Goal: Transaction & Acquisition: Purchase product/service

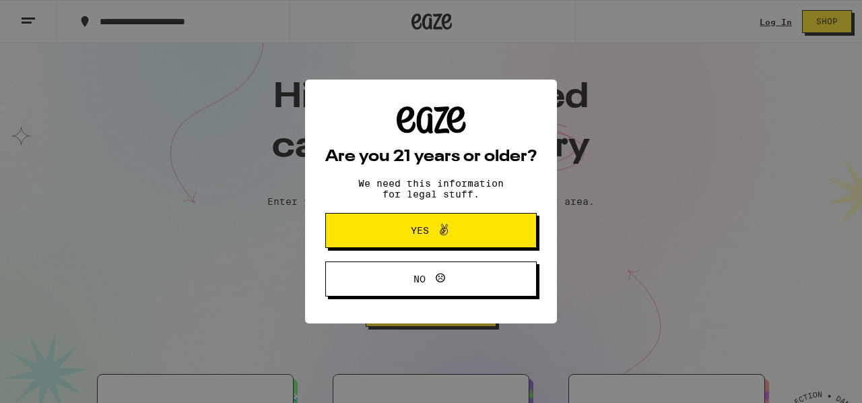
click at [497, 228] on button "Yes" at bounding box center [430, 230] width 211 height 35
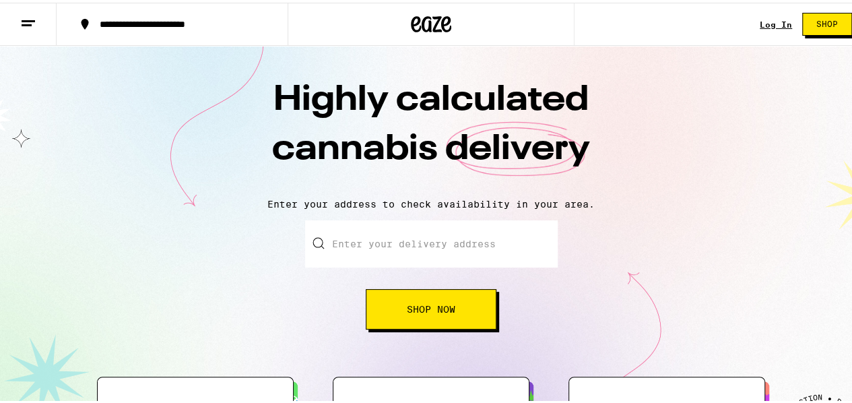
click at [763, 22] on link "Log In" at bounding box center [775, 22] width 32 height 9
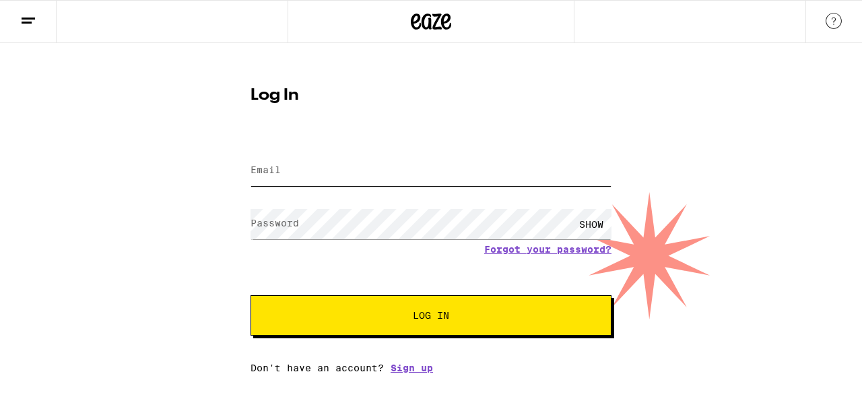
type input "coulsonlantz@gmail.com"
click at [416, 309] on button "Log In" at bounding box center [430, 315] width 361 height 40
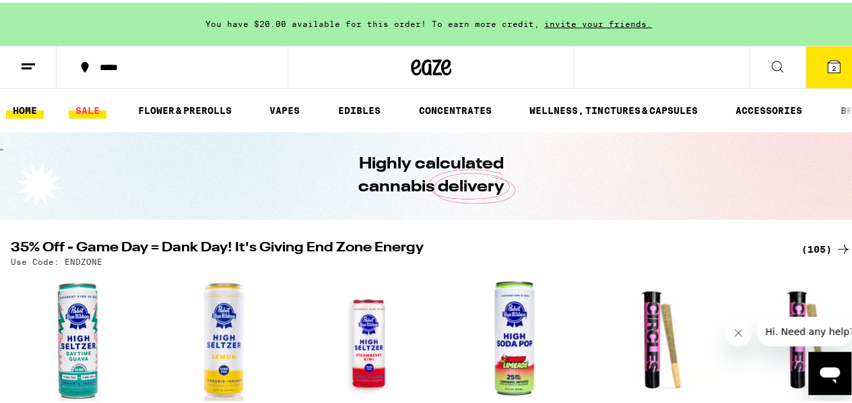
click at [73, 108] on link "SALE" at bounding box center [88, 108] width 38 height 16
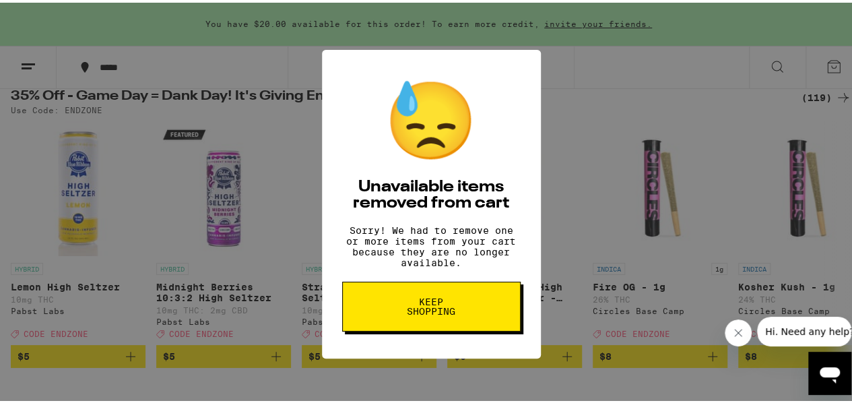
scroll to position [146, 0]
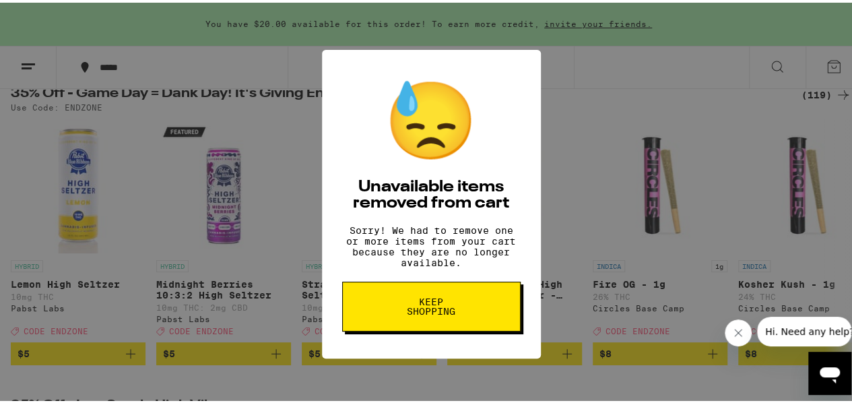
click at [462, 310] on button "Keep Shopping" at bounding box center [431, 304] width 178 height 50
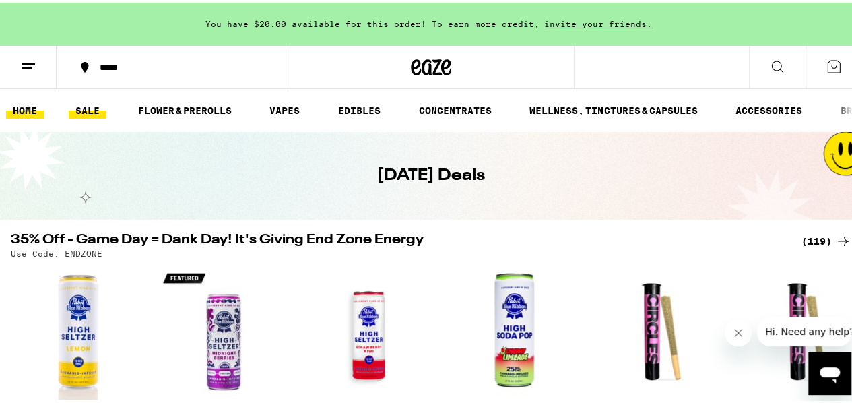
click at [24, 114] on link "HOME" at bounding box center [25, 108] width 38 height 16
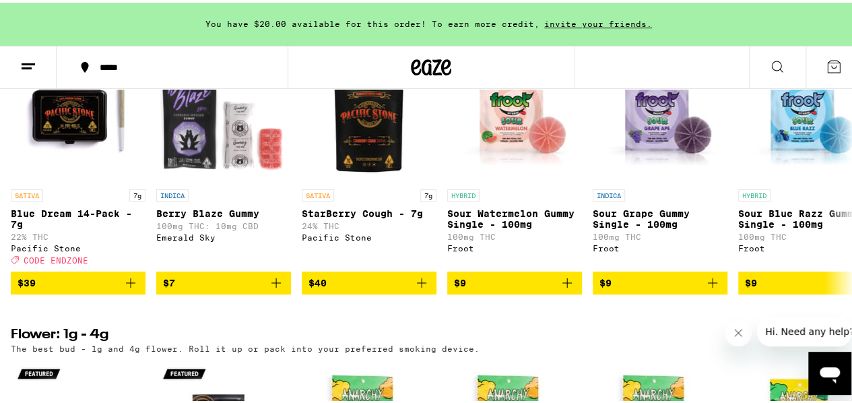
scroll to position [1110, 0]
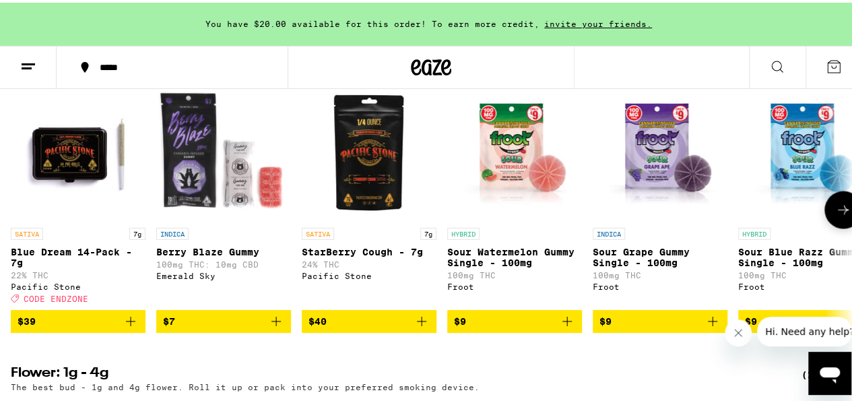
click at [837, 215] on icon at bounding box center [843, 207] width 16 height 16
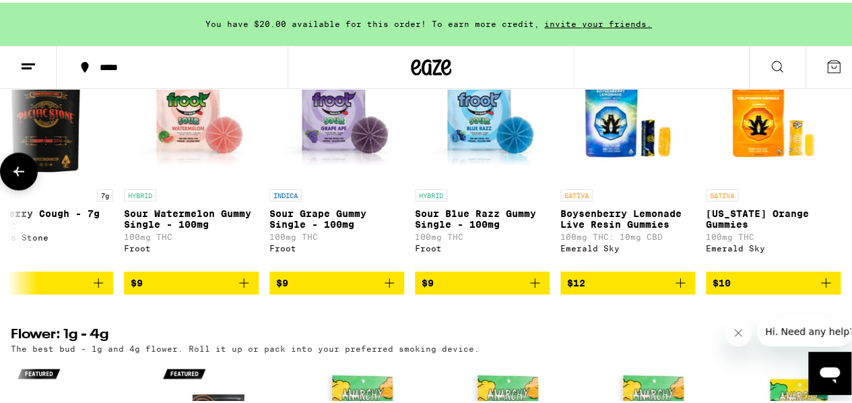
scroll to position [1150, 0]
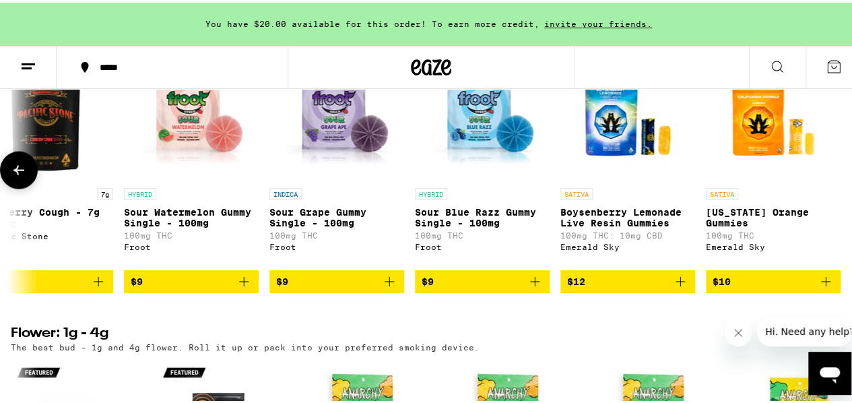
click at [15, 175] on icon at bounding box center [19, 167] width 16 height 16
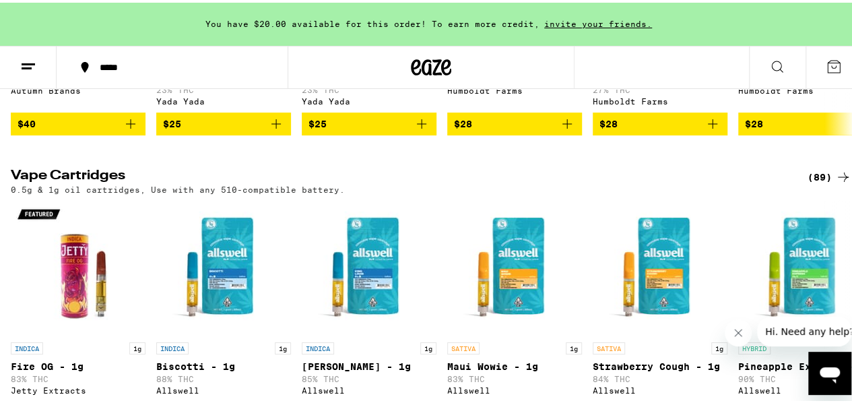
scroll to position [0, 0]
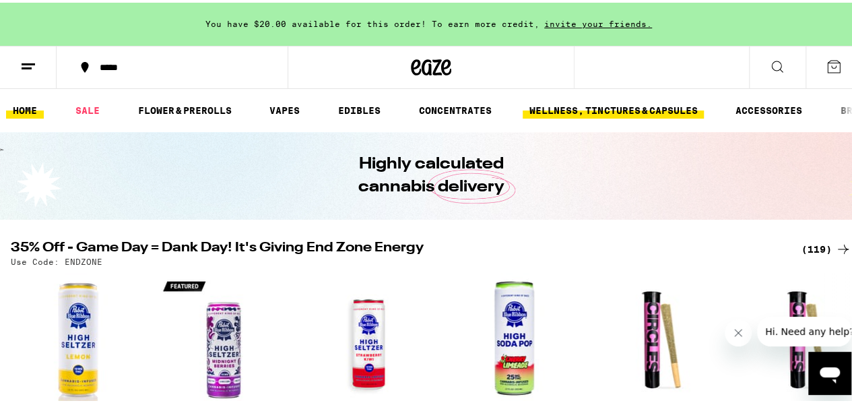
click at [603, 114] on link "WELLNESS, TINCTURES & CAPSULES" at bounding box center [612, 108] width 181 height 16
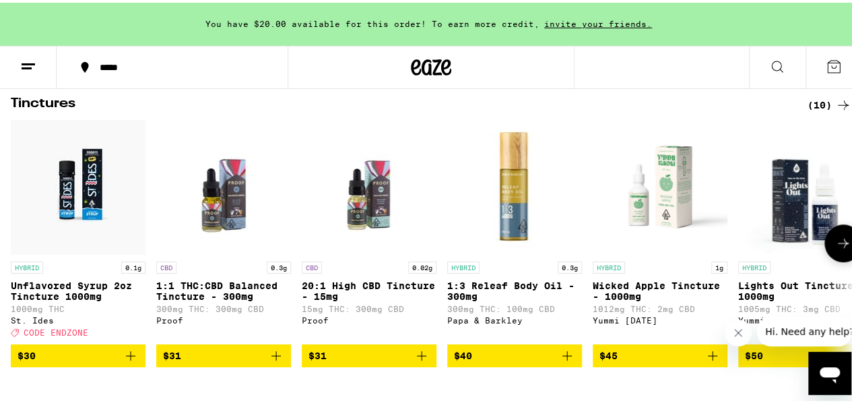
scroll to position [397, 0]
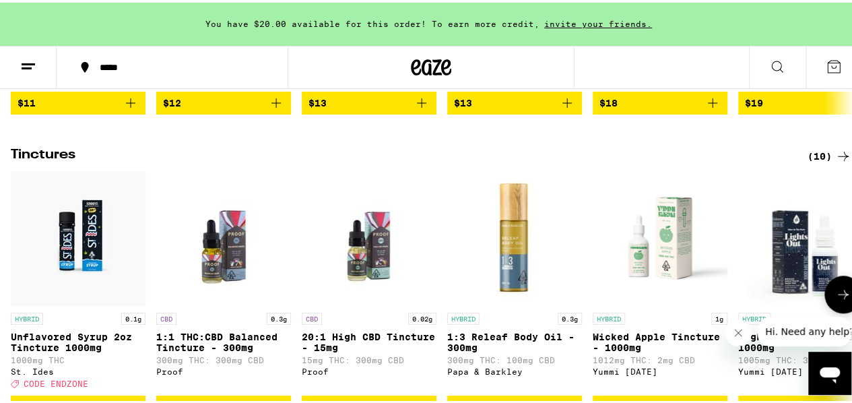
click at [833, 296] on button at bounding box center [843, 292] width 38 height 38
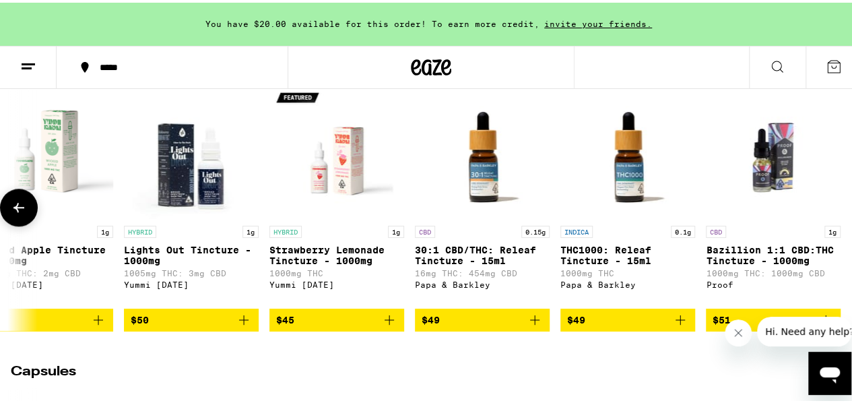
scroll to position [484, 0]
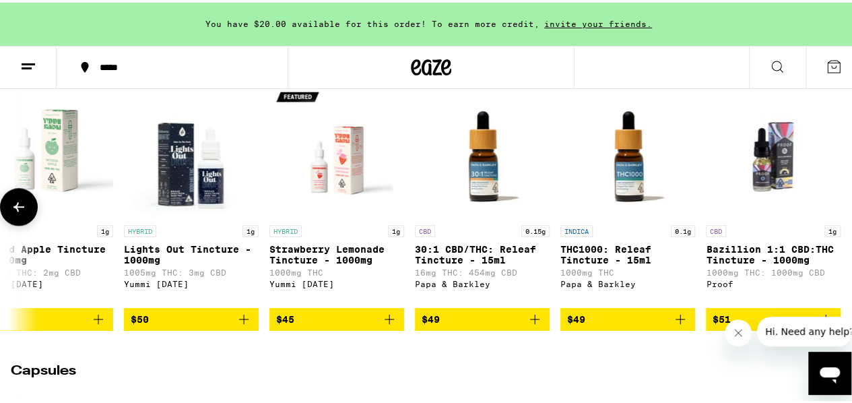
click at [7, 223] on button at bounding box center [19, 204] width 38 height 38
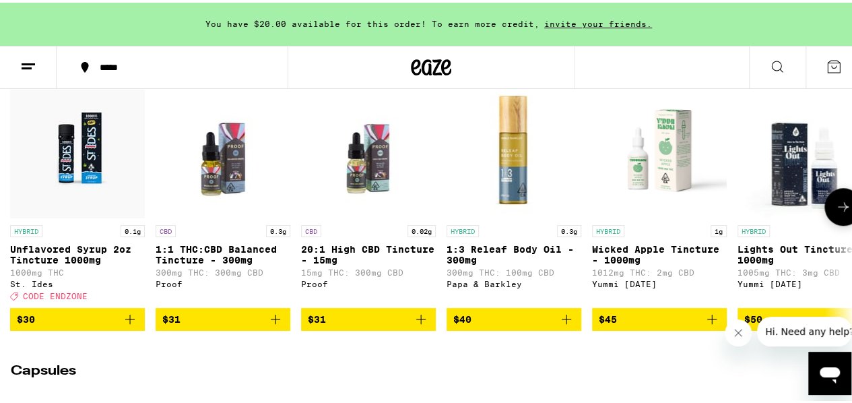
scroll to position [0, 0]
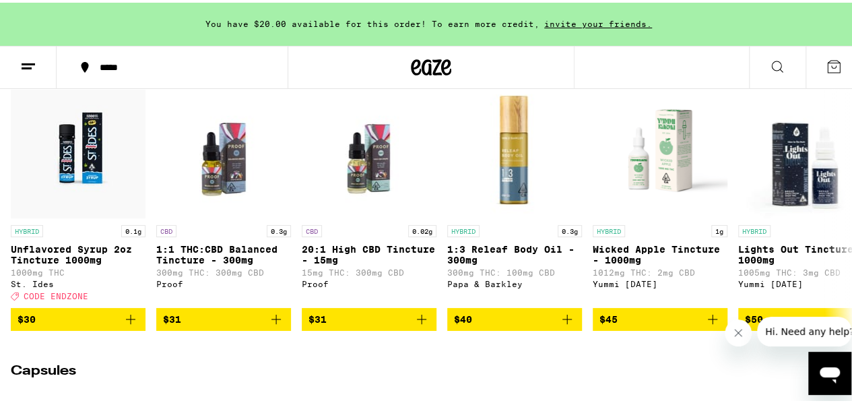
click at [26, 57] on icon at bounding box center [28, 64] width 16 height 16
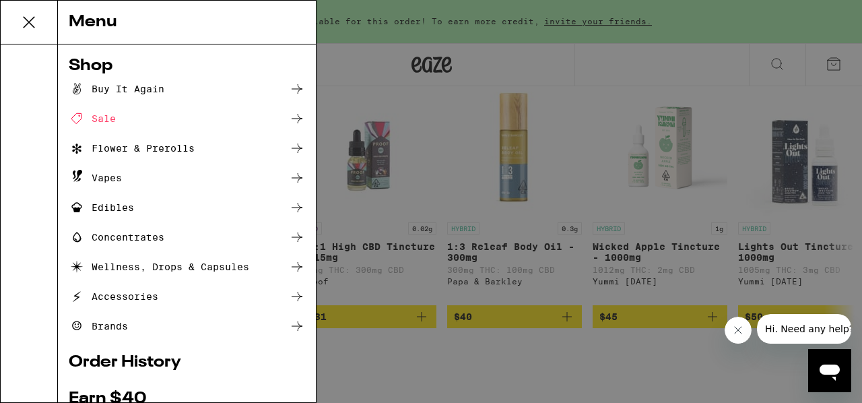
click at [126, 113] on div "Sale" at bounding box center [187, 118] width 236 height 16
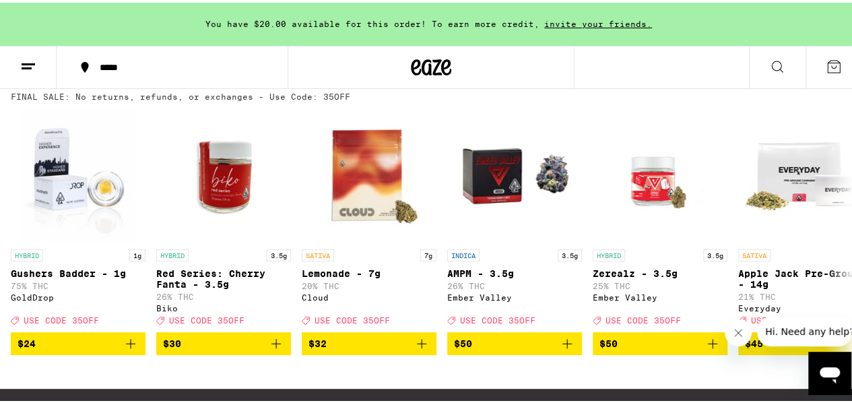
scroll to position [469, 0]
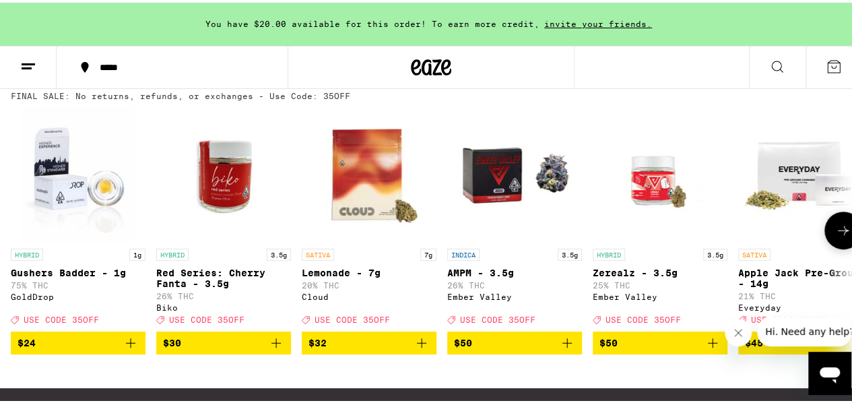
click at [832, 236] on button at bounding box center [843, 228] width 38 height 38
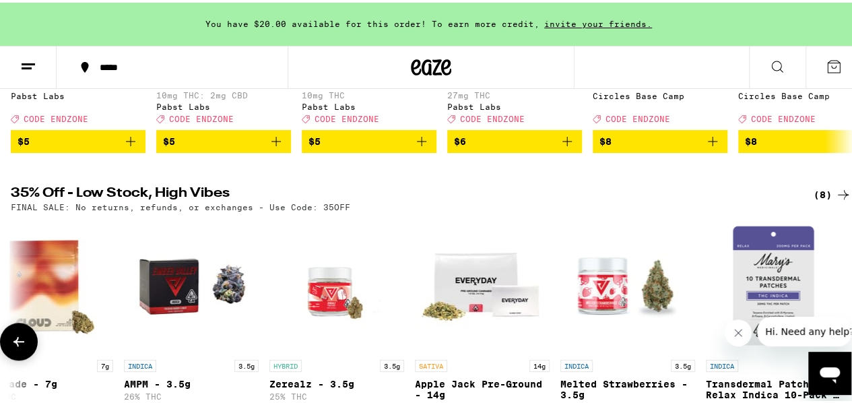
scroll to position [357, 0]
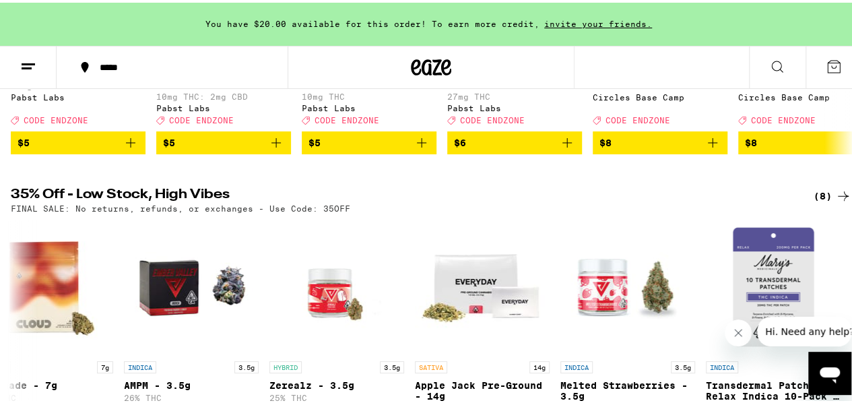
click at [813, 201] on div "(8)" at bounding box center [832, 193] width 38 height 16
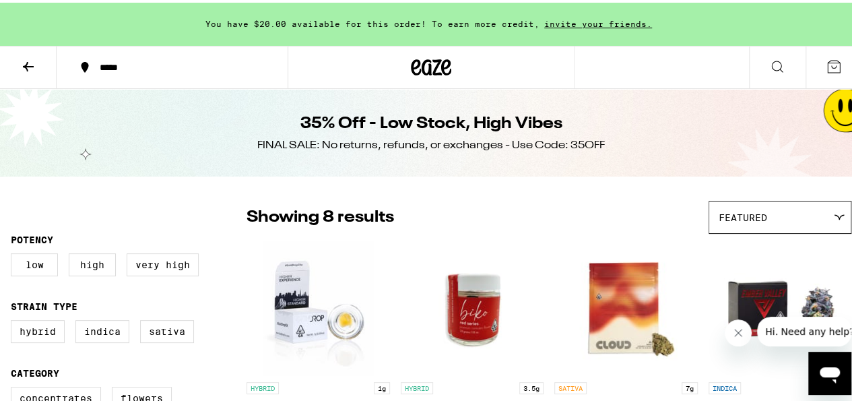
click at [153, 63] on div "*****" at bounding box center [179, 64] width 172 height 9
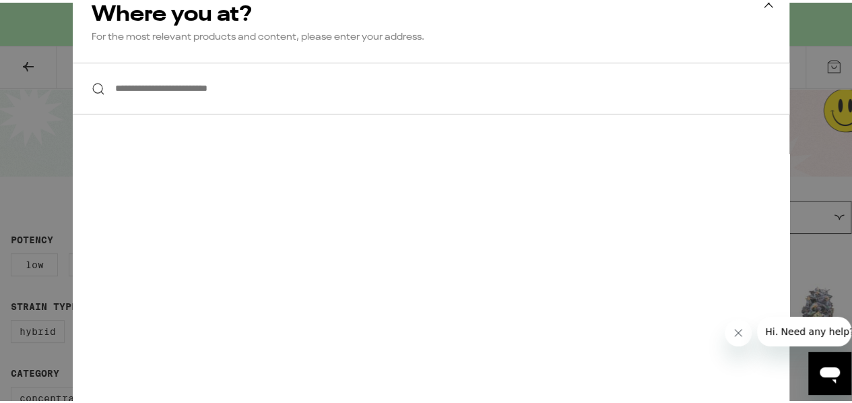
click at [168, 83] on input "**********" at bounding box center [431, 86] width 716 height 52
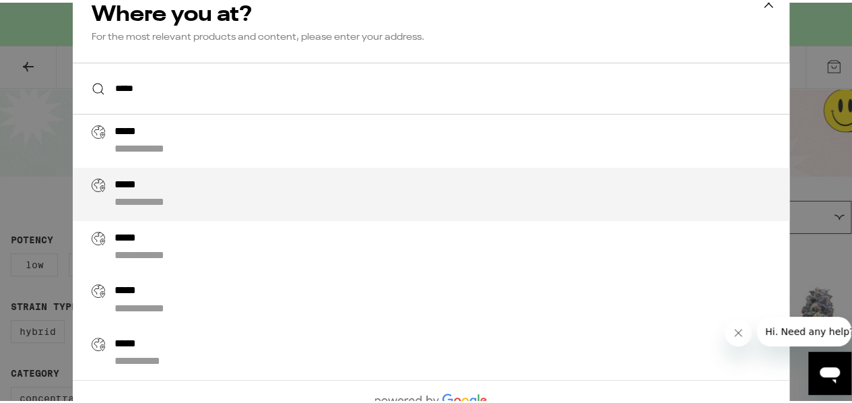
click at [215, 192] on div "**********" at bounding box center [457, 192] width 687 height 32
type input "**********"
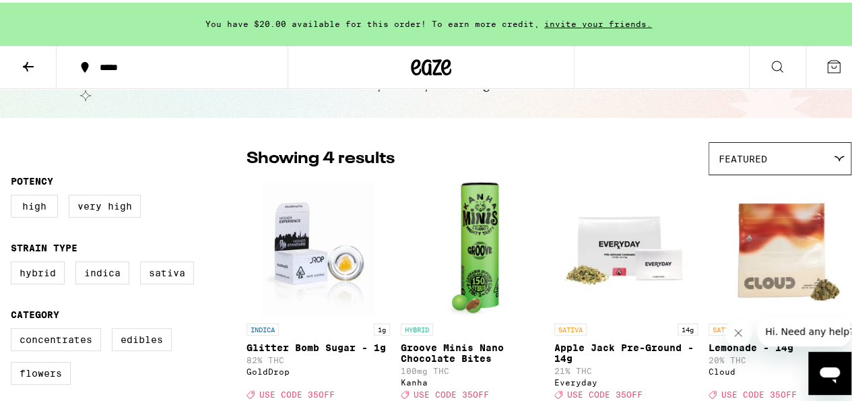
scroll to position [1, 0]
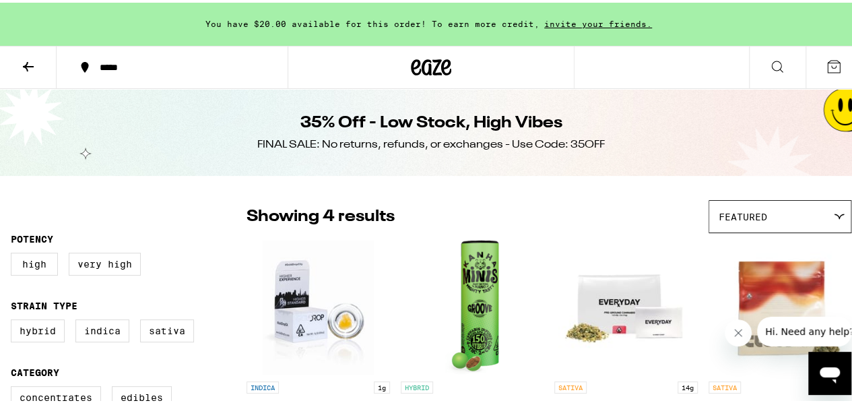
click at [21, 64] on icon at bounding box center [28, 64] width 16 height 16
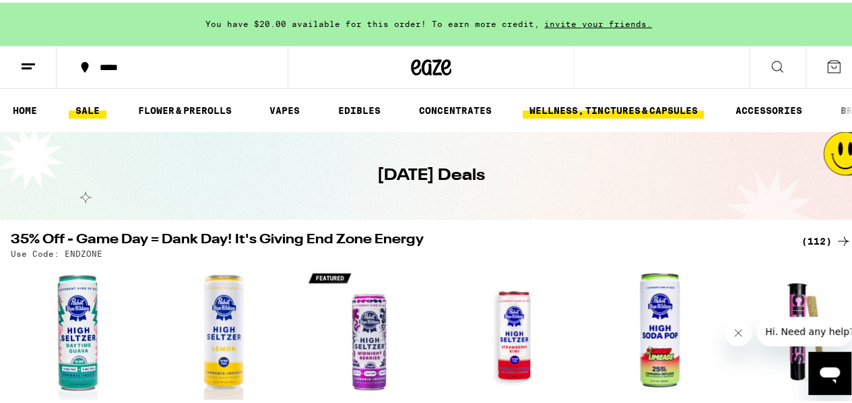
click at [596, 108] on link "WELLNESS, TINCTURES & CAPSULES" at bounding box center [612, 108] width 181 height 16
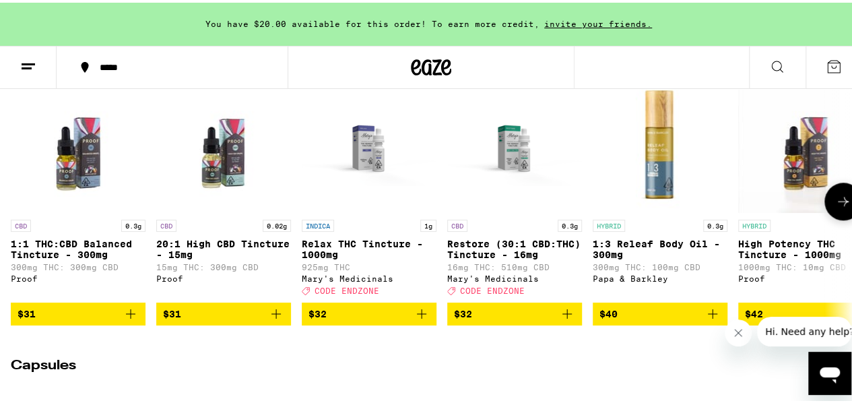
scroll to position [491, 0]
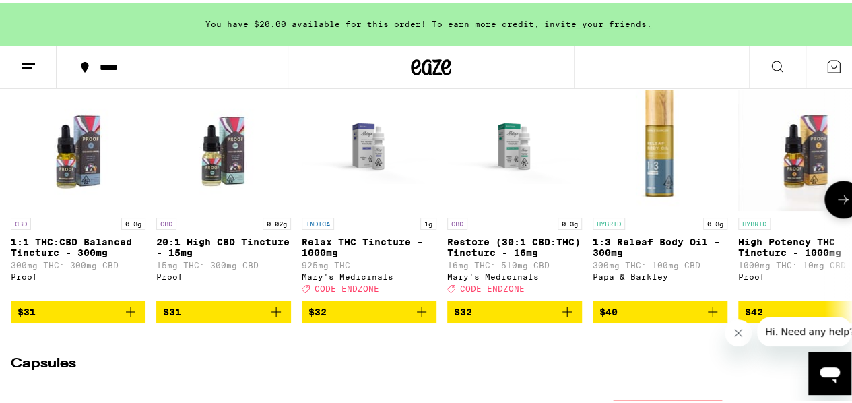
click at [835, 205] on icon at bounding box center [843, 197] width 16 height 16
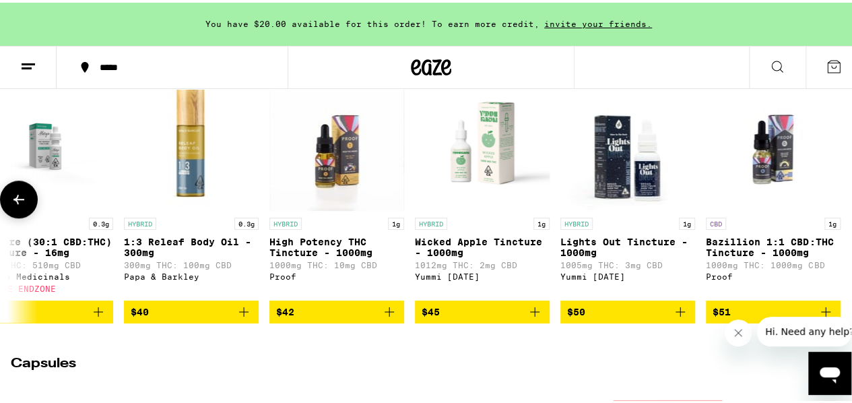
scroll to position [0, 479]
click at [381, 317] on icon "Add to bag" at bounding box center [389, 309] width 16 height 16
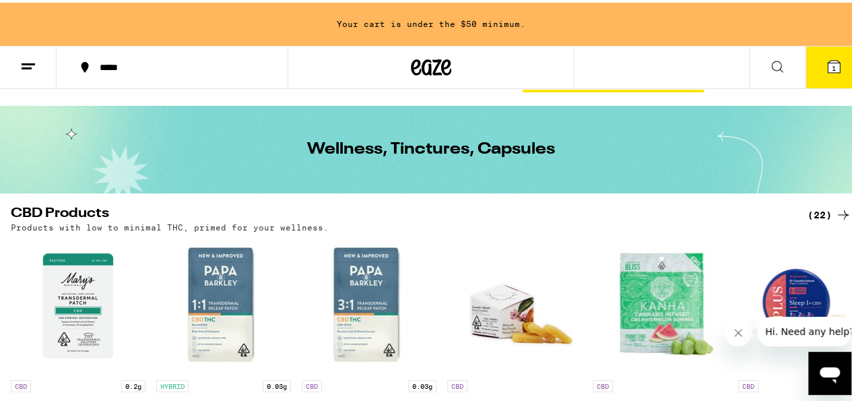
scroll to position [0, 0]
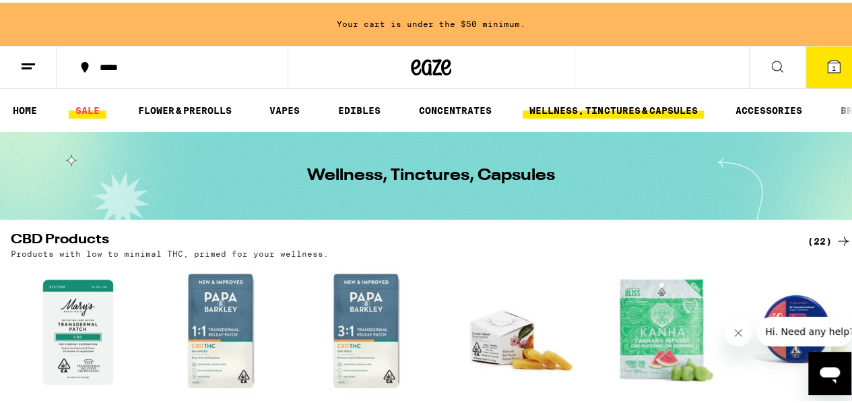
click at [90, 107] on link "SALE" at bounding box center [88, 108] width 38 height 16
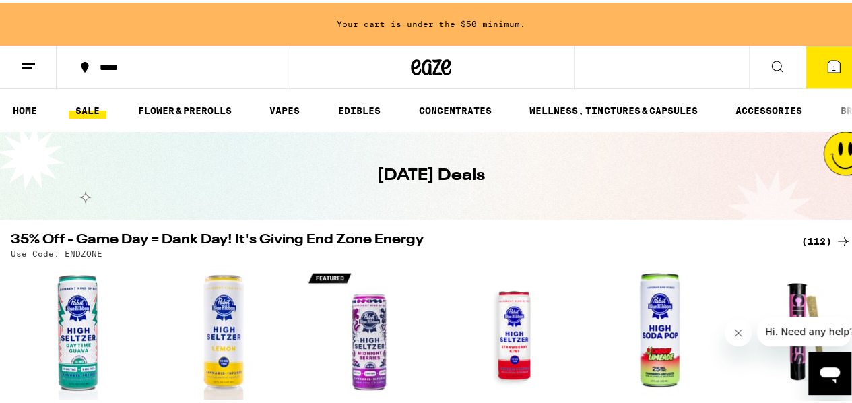
click at [807, 232] on div "(112)" at bounding box center [826, 238] width 50 height 16
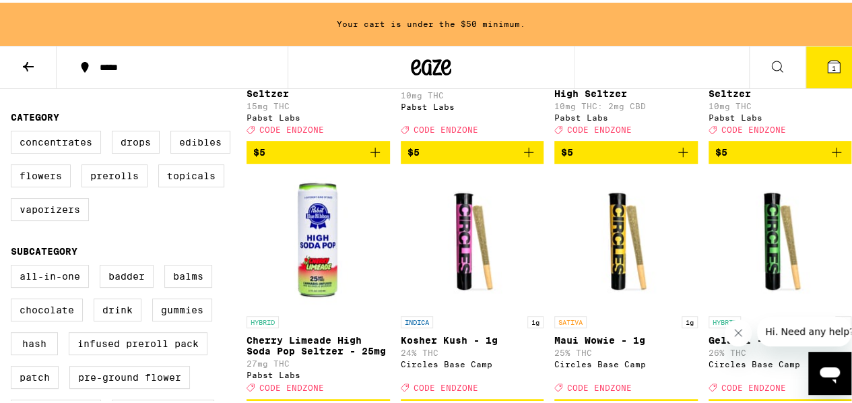
scroll to position [324, 0]
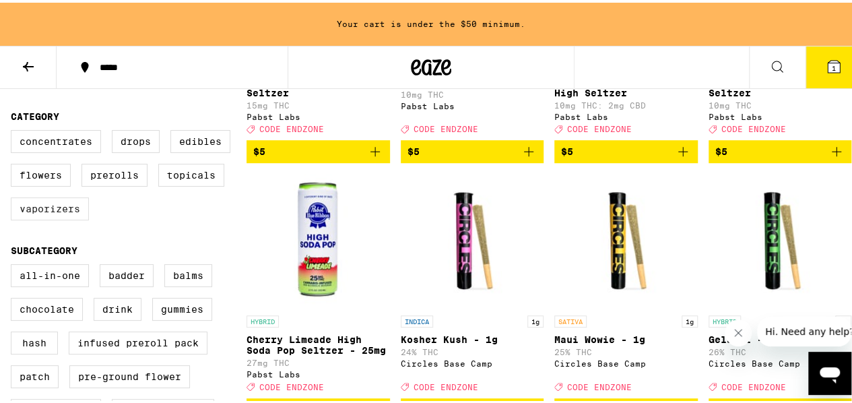
click at [69, 215] on label "Vaporizers" at bounding box center [50, 206] width 78 height 23
click at [14, 130] on input "Vaporizers" at bounding box center [13, 129] width 1 height 1
checkbox input "true"
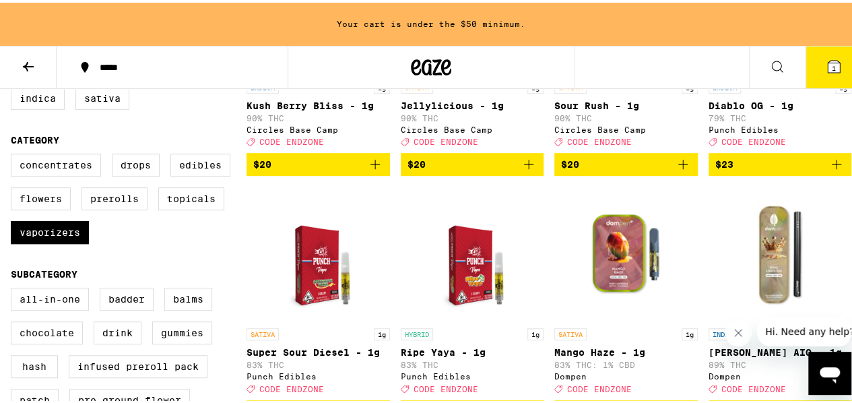
scroll to position [305, 0]
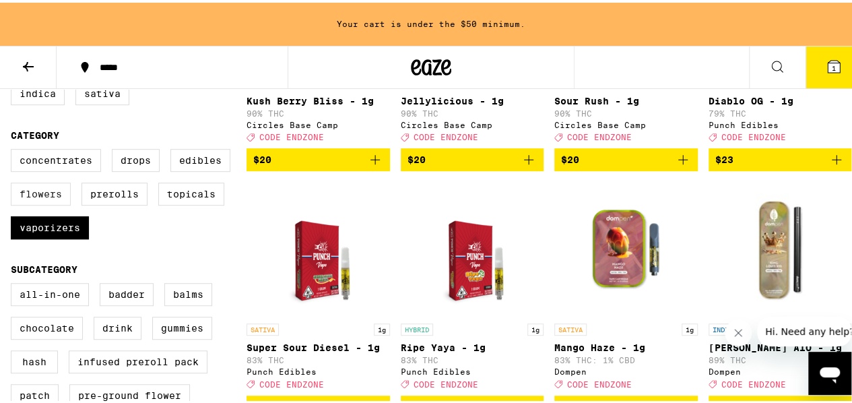
click at [68, 201] on label "Flowers" at bounding box center [41, 191] width 60 height 23
click at [14, 149] on input "Flowers" at bounding box center [13, 148] width 1 height 1
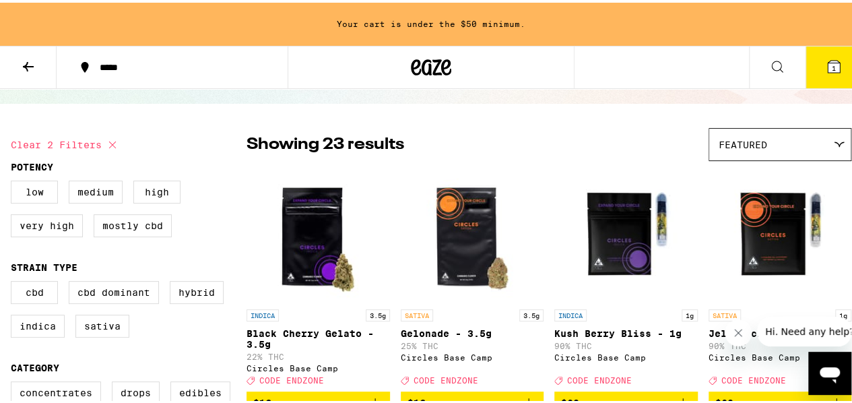
scroll to position [90, 0]
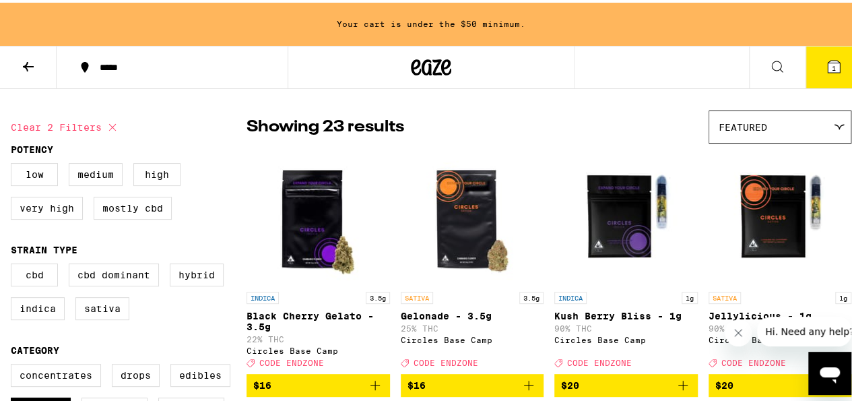
click at [731, 131] on div "Featured" at bounding box center [779, 124] width 141 height 32
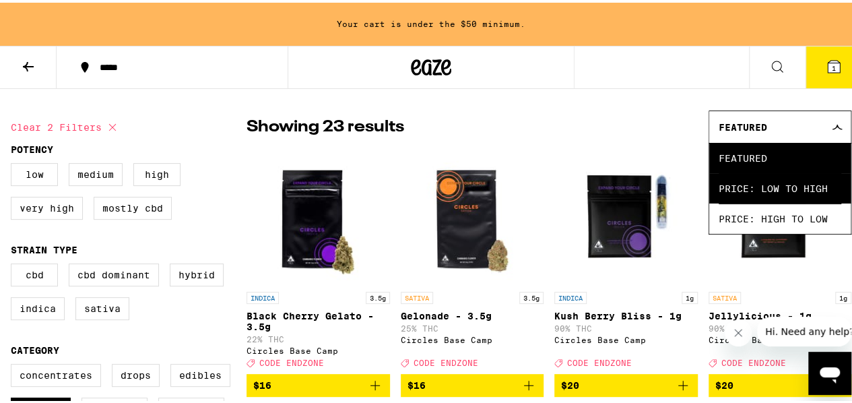
click at [755, 189] on span "Price: Low to High" at bounding box center [779, 185] width 123 height 30
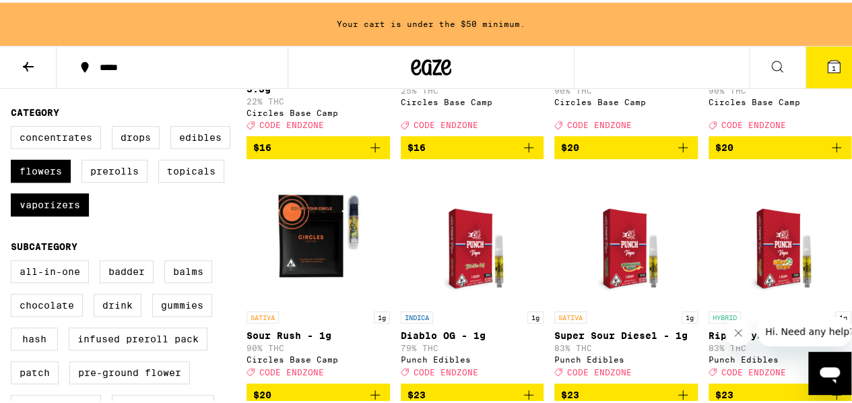
scroll to position [327, 0]
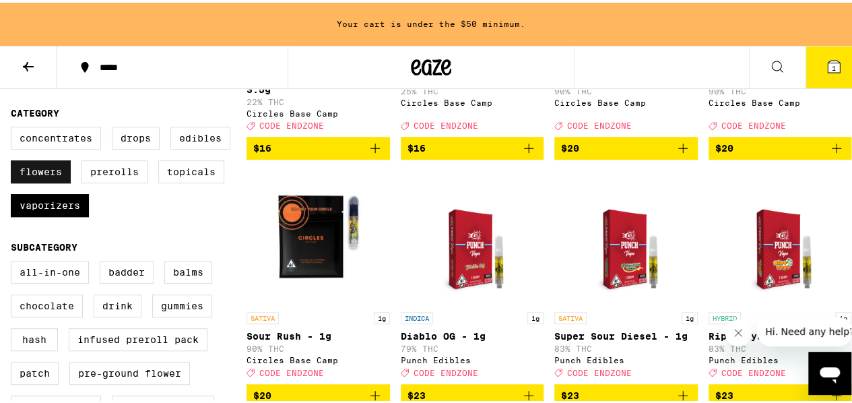
click at [50, 180] on label "Flowers" at bounding box center [41, 169] width 60 height 23
click at [14, 127] on input "Flowers" at bounding box center [13, 126] width 1 height 1
checkbox input "false"
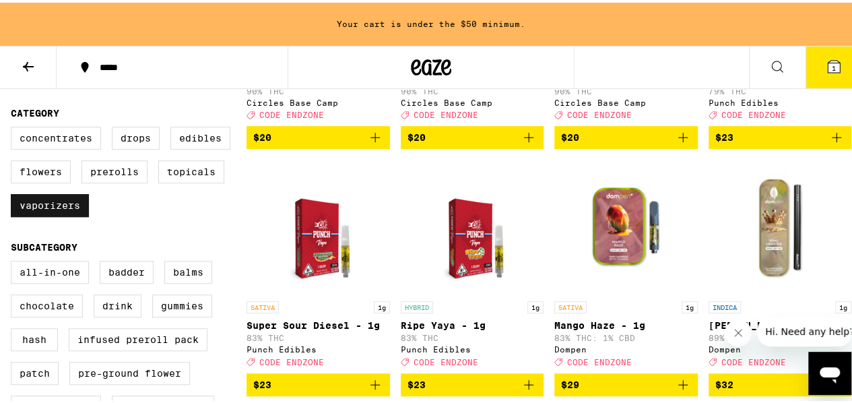
click at [54, 209] on label "Vaporizers" at bounding box center [50, 202] width 78 height 23
click at [14, 127] on input "Vaporizers" at bounding box center [13, 126] width 1 height 1
checkbox input "false"
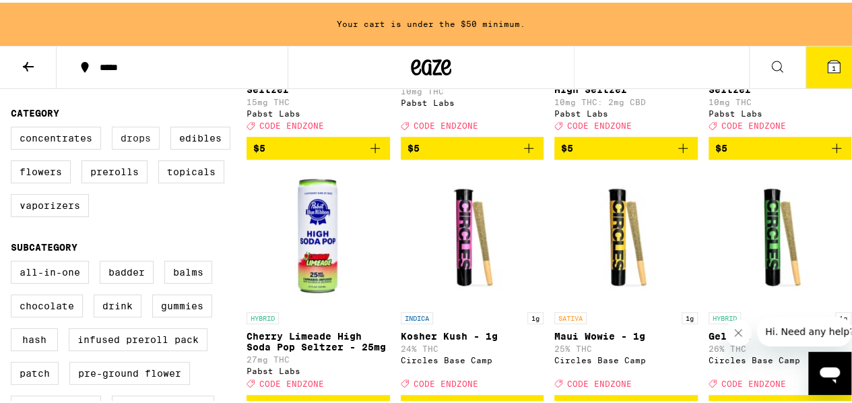
click at [133, 147] on label "Drops" at bounding box center [136, 135] width 48 height 23
click at [14, 127] on input "Drops" at bounding box center [13, 126] width 1 height 1
checkbox input "true"
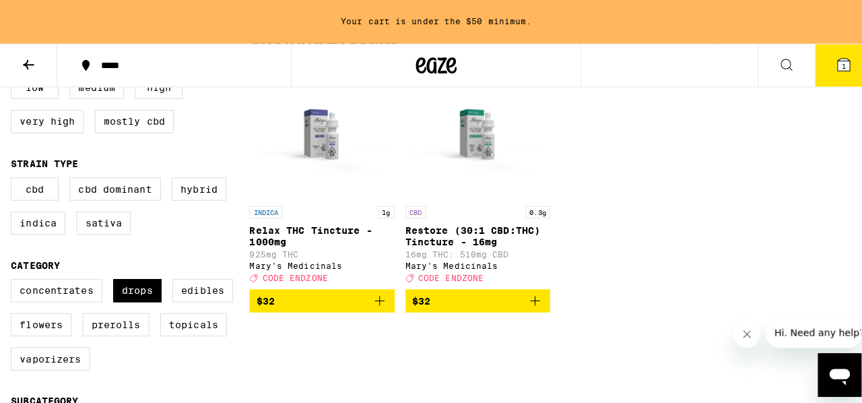
scroll to position [175, 0]
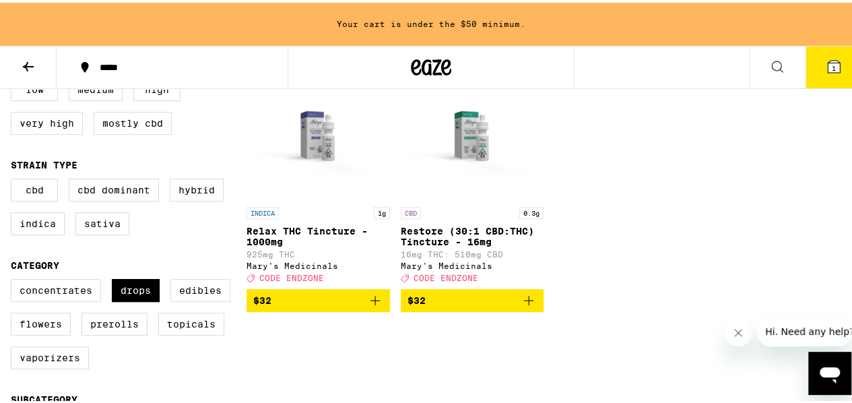
click at [325, 227] on p "Relax THC Tincture - 1000mg" at bounding box center [317, 234] width 143 height 22
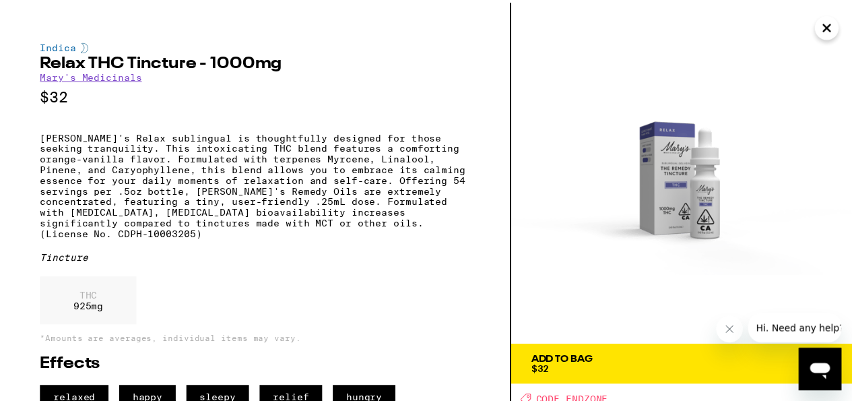
scroll to position [28, 0]
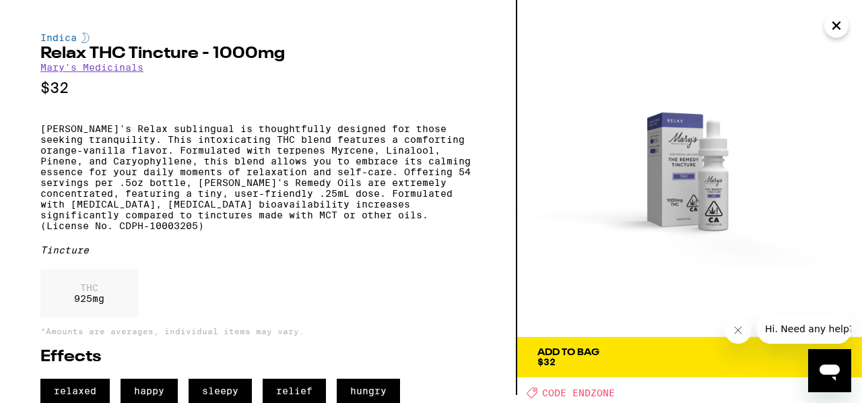
click at [739, 329] on icon "Close message from company" at bounding box center [737, 329] width 11 height 11
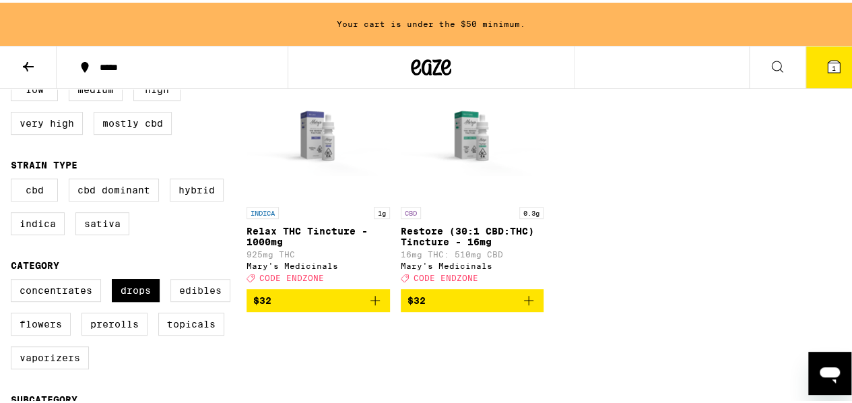
click at [195, 299] on label "Edibles" at bounding box center [200, 287] width 60 height 23
click at [14, 279] on input "Edibles" at bounding box center [13, 278] width 1 height 1
checkbox input "true"
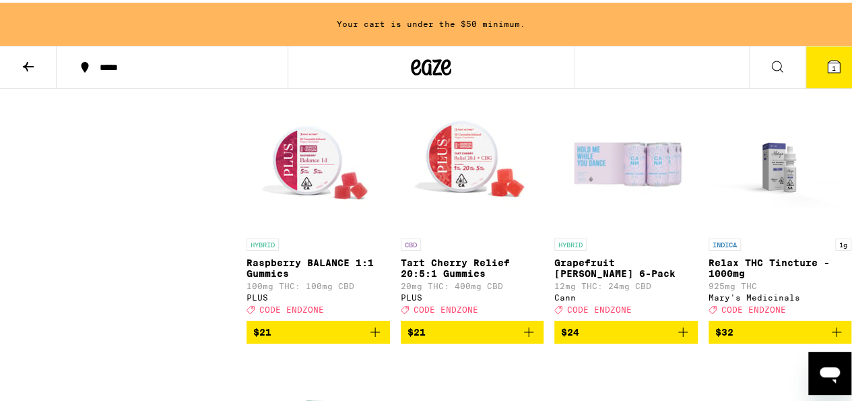
scroll to position [2386, 0]
